Goal: Information Seeking & Learning: Compare options

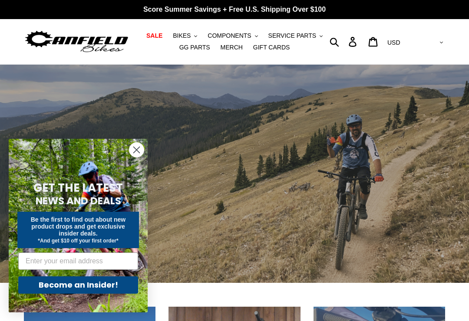
click at [137, 151] on circle "Close dialog" at bounding box center [136, 150] width 14 height 14
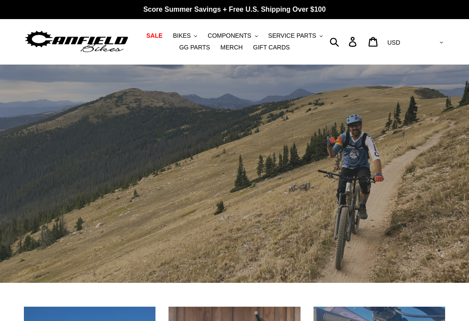
click at [183, 36] on span "BIKES" at bounding box center [182, 35] width 18 height 7
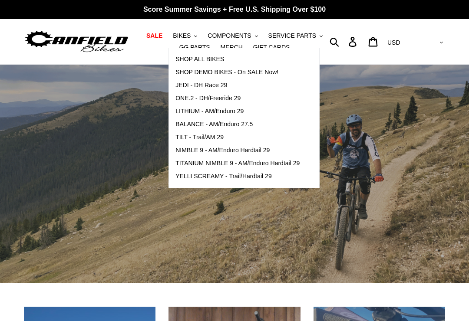
click at [226, 112] on span "LITHIUM - AM/Enduro 29" at bounding box center [209, 111] width 68 height 7
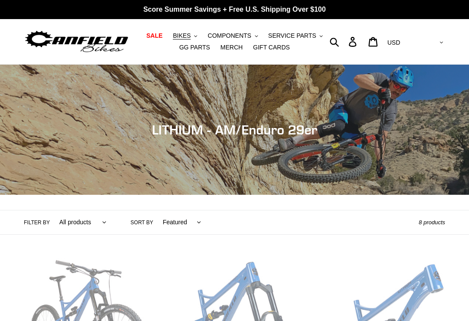
click at [186, 33] on span "BIKES" at bounding box center [182, 35] width 18 height 7
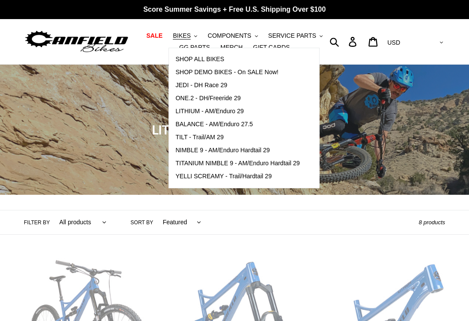
click at [214, 88] on span "JEDI - DH Race 29" at bounding box center [201, 85] width 52 height 7
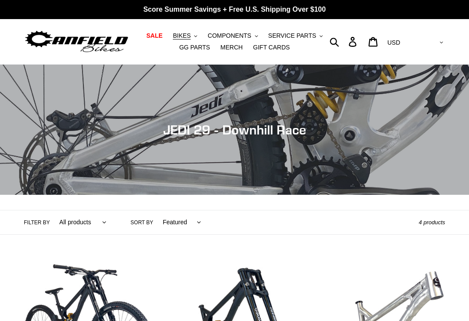
click at [191, 39] on span "BIKES" at bounding box center [182, 35] width 18 height 7
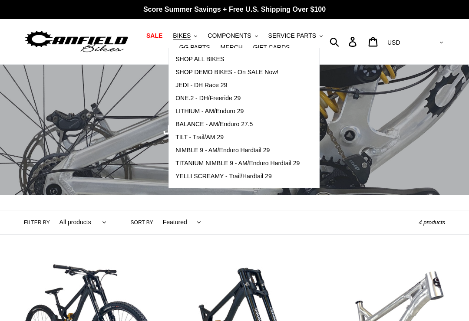
click at [226, 99] on span "ONE.2 - DH/Freeride 29" at bounding box center [207, 98] width 65 height 7
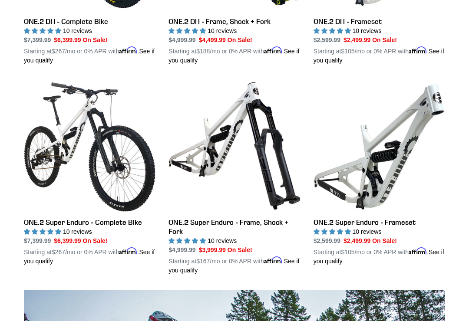
scroll to position [379, 0]
click at [416, 152] on link "ONE.2 Super Enduro - Frameset" at bounding box center [379, 173] width 132 height 186
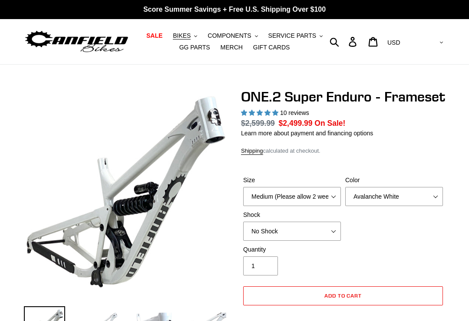
select select "highest-rating"
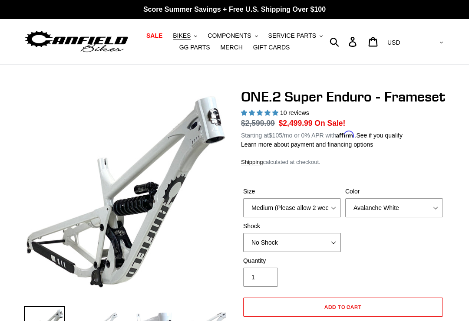
click at [333, 252] on select "No Shock RockShox Vivid Coil" at bounding box center [292, 242] width 98 height 19
